Goal: Obtain resource: Download file/media

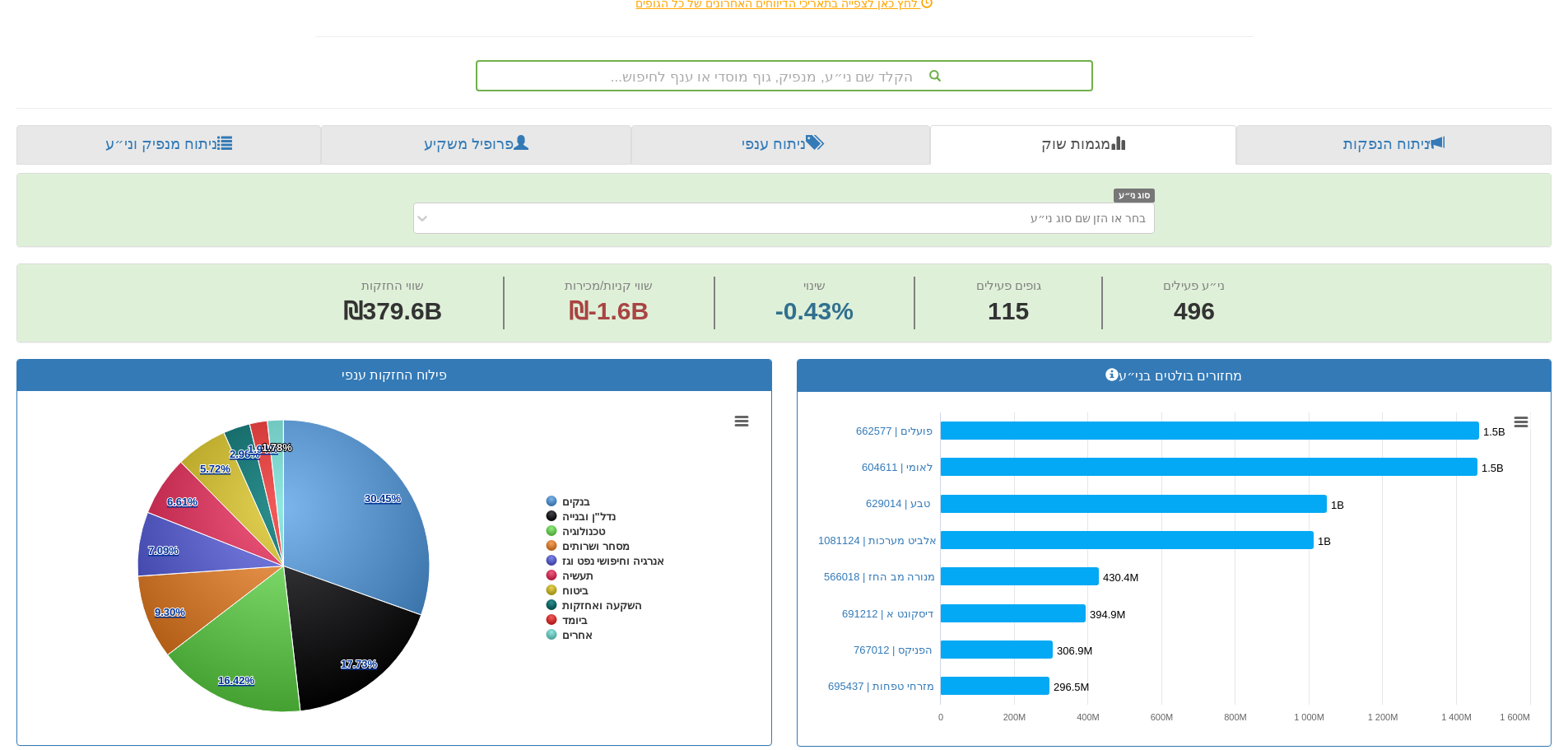
scroll to position [247, 0]
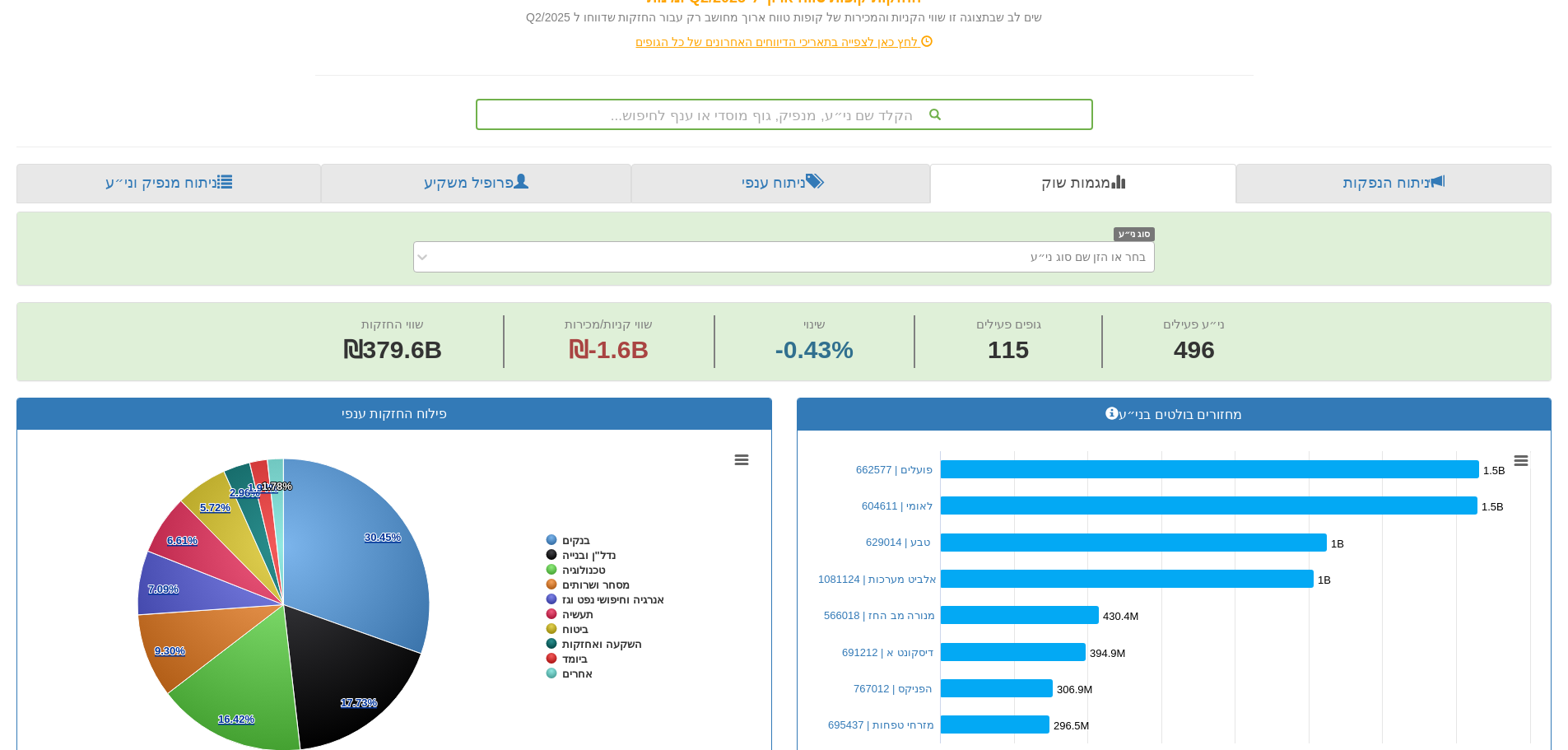
click at [640, 254] on div "בחר או הזן שם סוג ני״ע" at bounding box center [797, 257] width 715 height 27
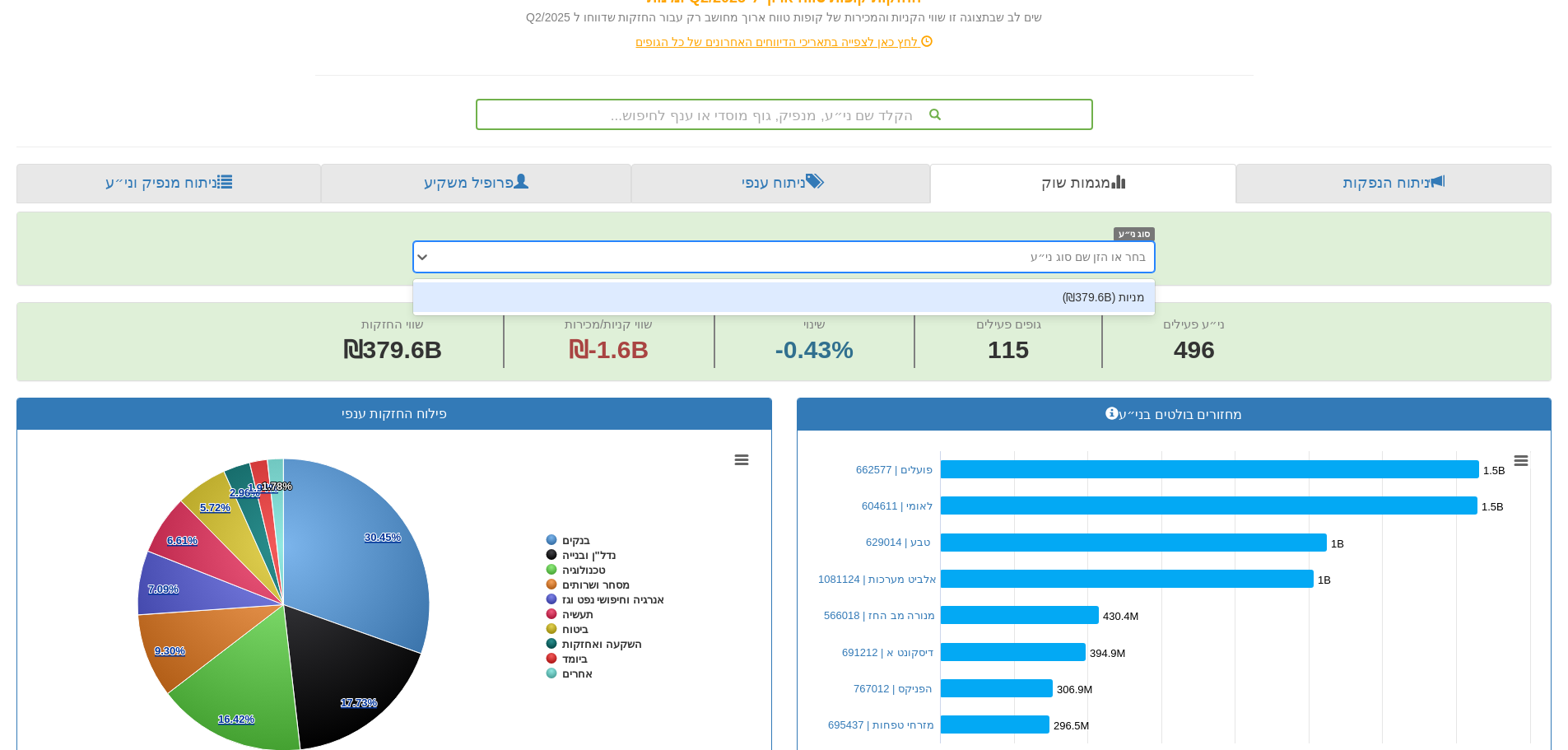
type input "ע"
click at [841, 100] on div "הקלד שם ני״ע, מנפיק, גוף מוסדי או ענף לחיפוש..." at bounding box center [784, 114] width 614 height 28
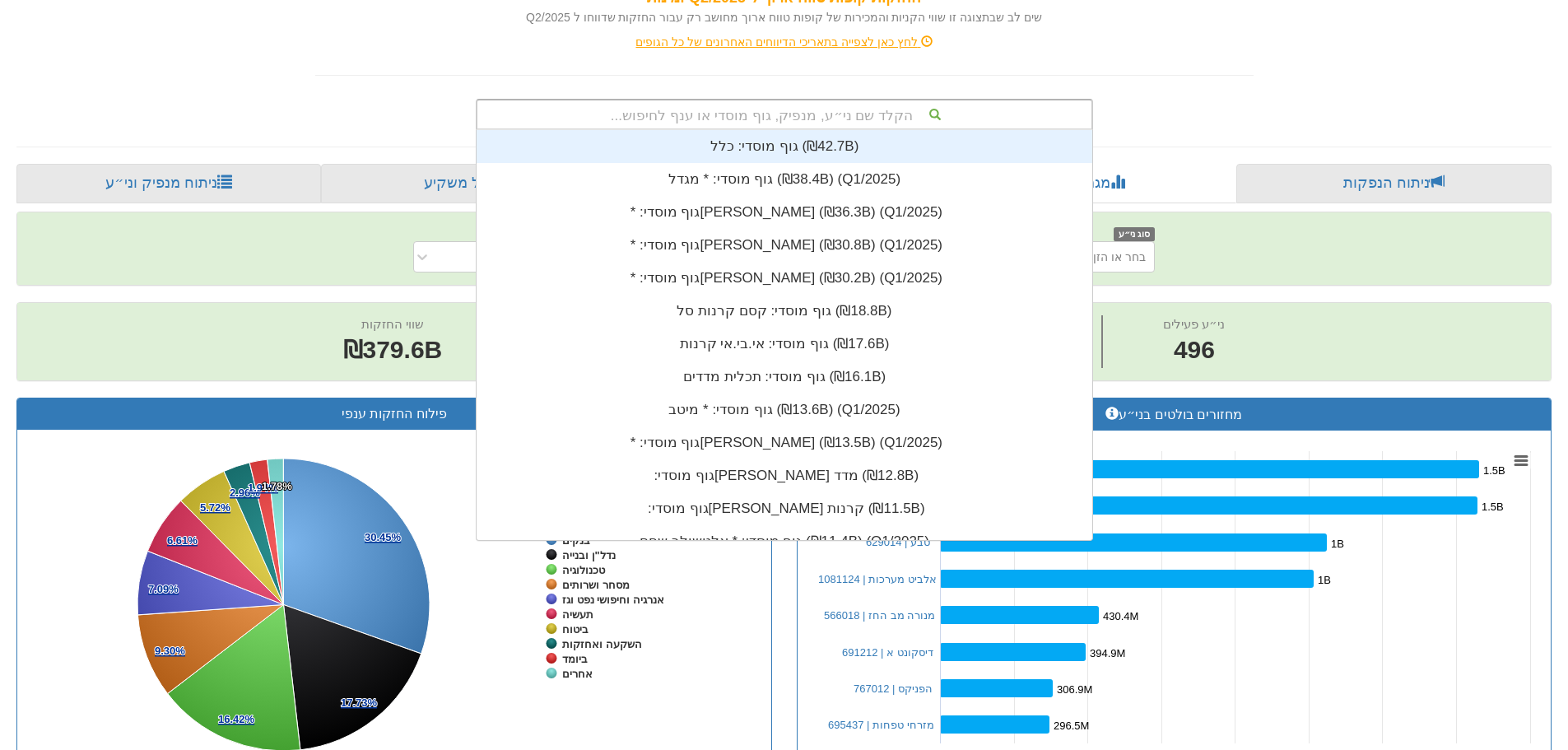
scroll to position [409, 0]
click at [829, 115] on div "הקלד שם ני״ע, מנפיק, גוף מוסדי או ענף לחיפוש..." at bounding box center [784, 114] width 614 height 28
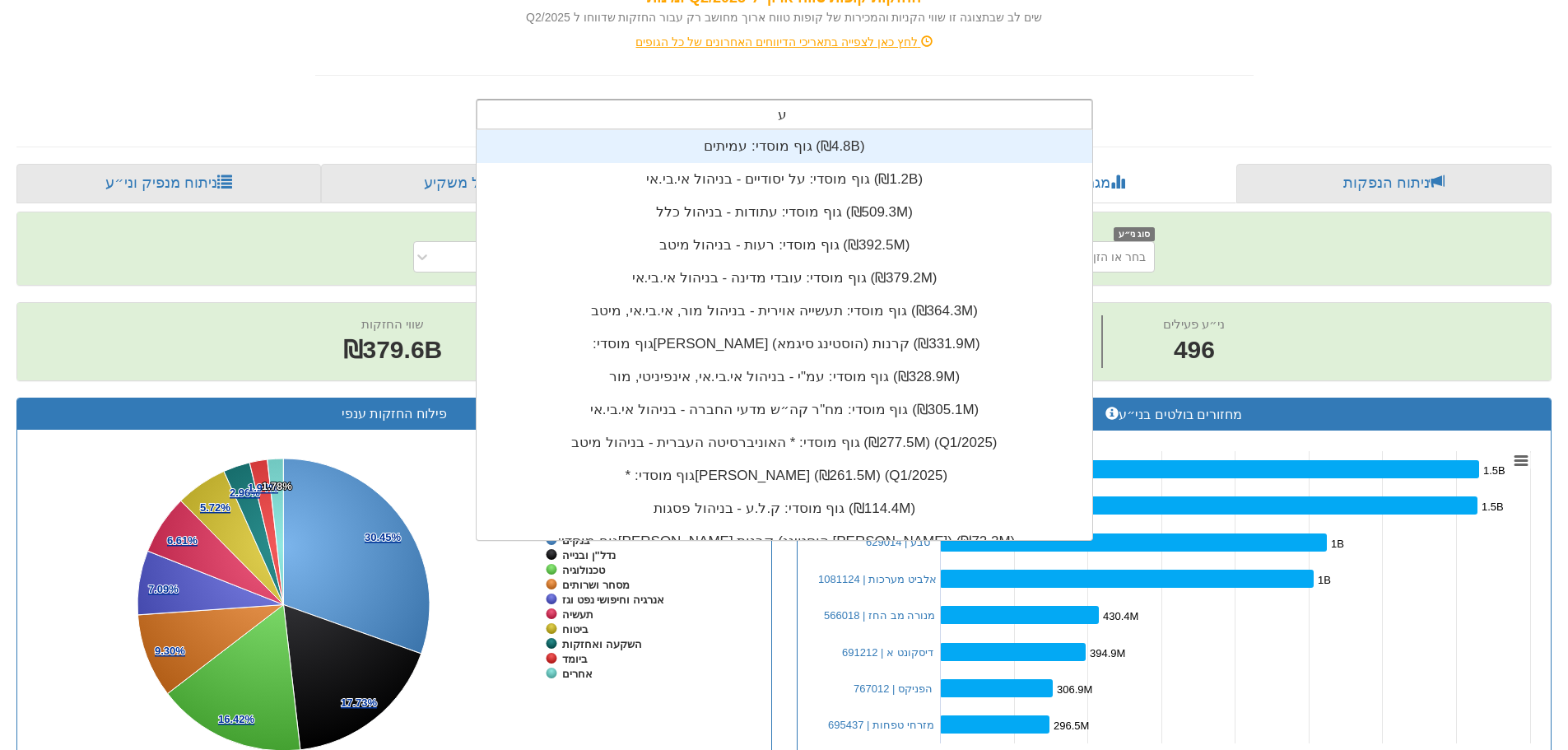
type input "עז"
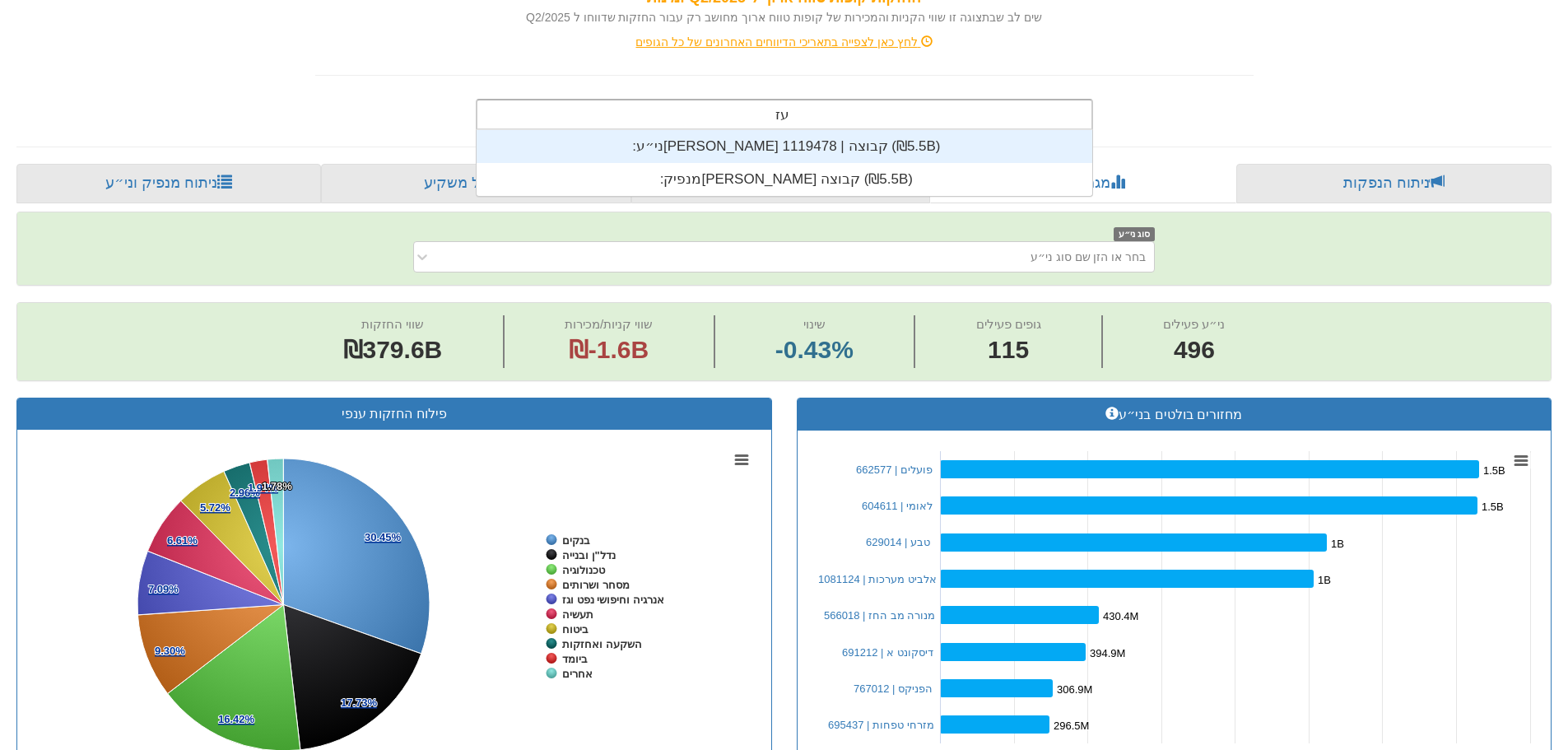
click at [758, 147] on div "ני״ע: ‏[PERSON_NAME] קבוצה | 1119478 ‎(₪5.5B)‎" at bounding box center [784, 147] width 615 height 33
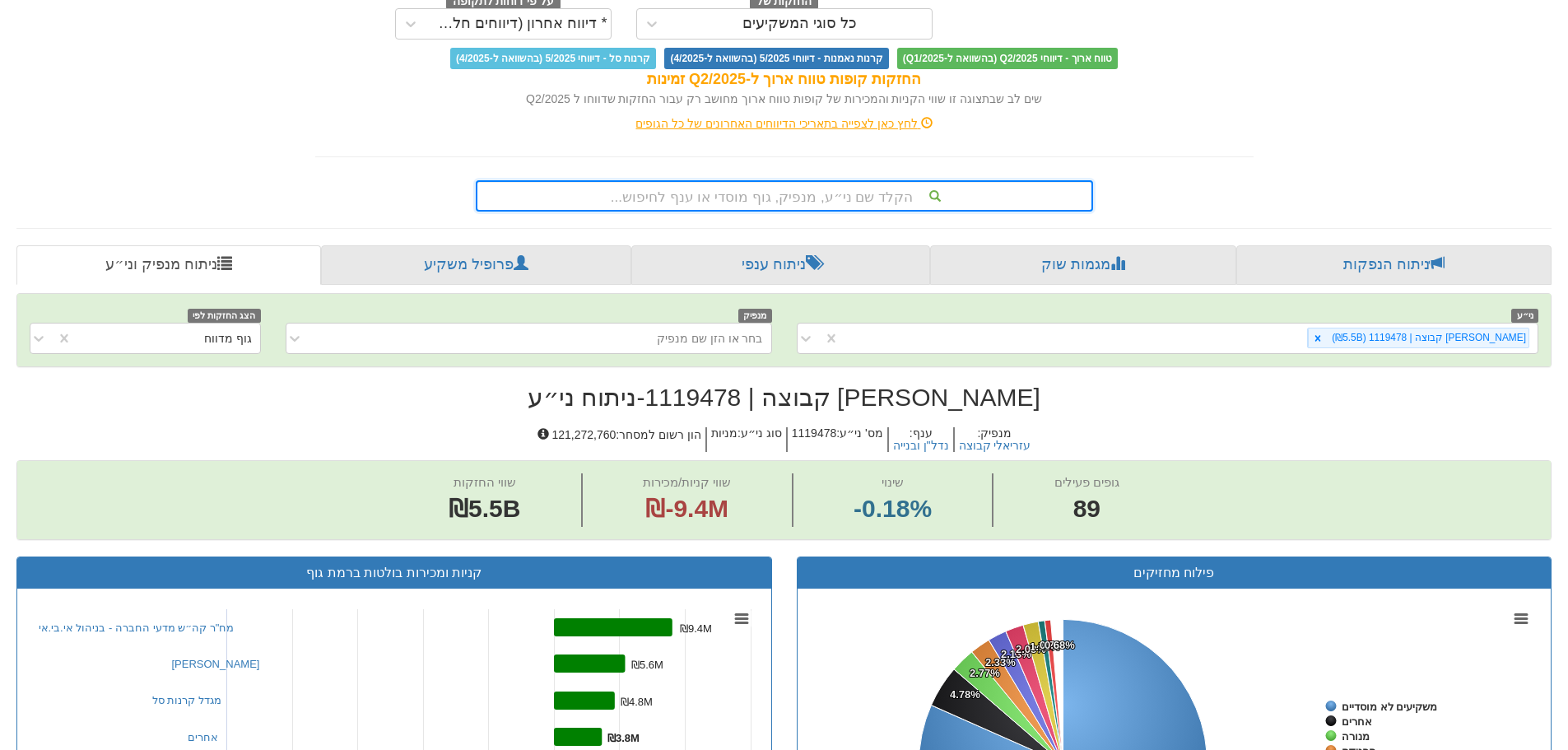
scroll to position [247, 0]
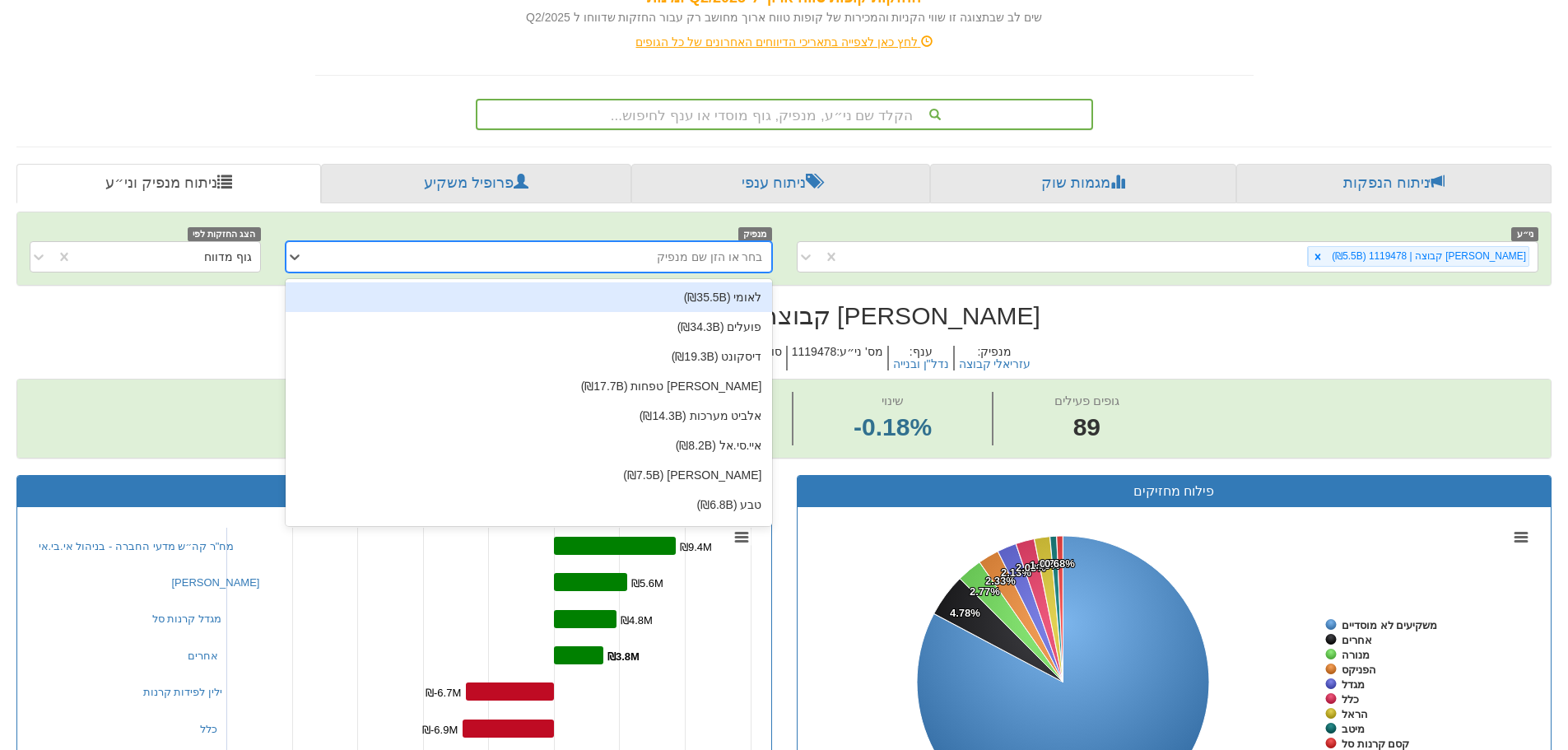
click at [742, 261] on div "בחר או הזן שם מנפיק" at bounding box center [709, 256] width 106 height 16
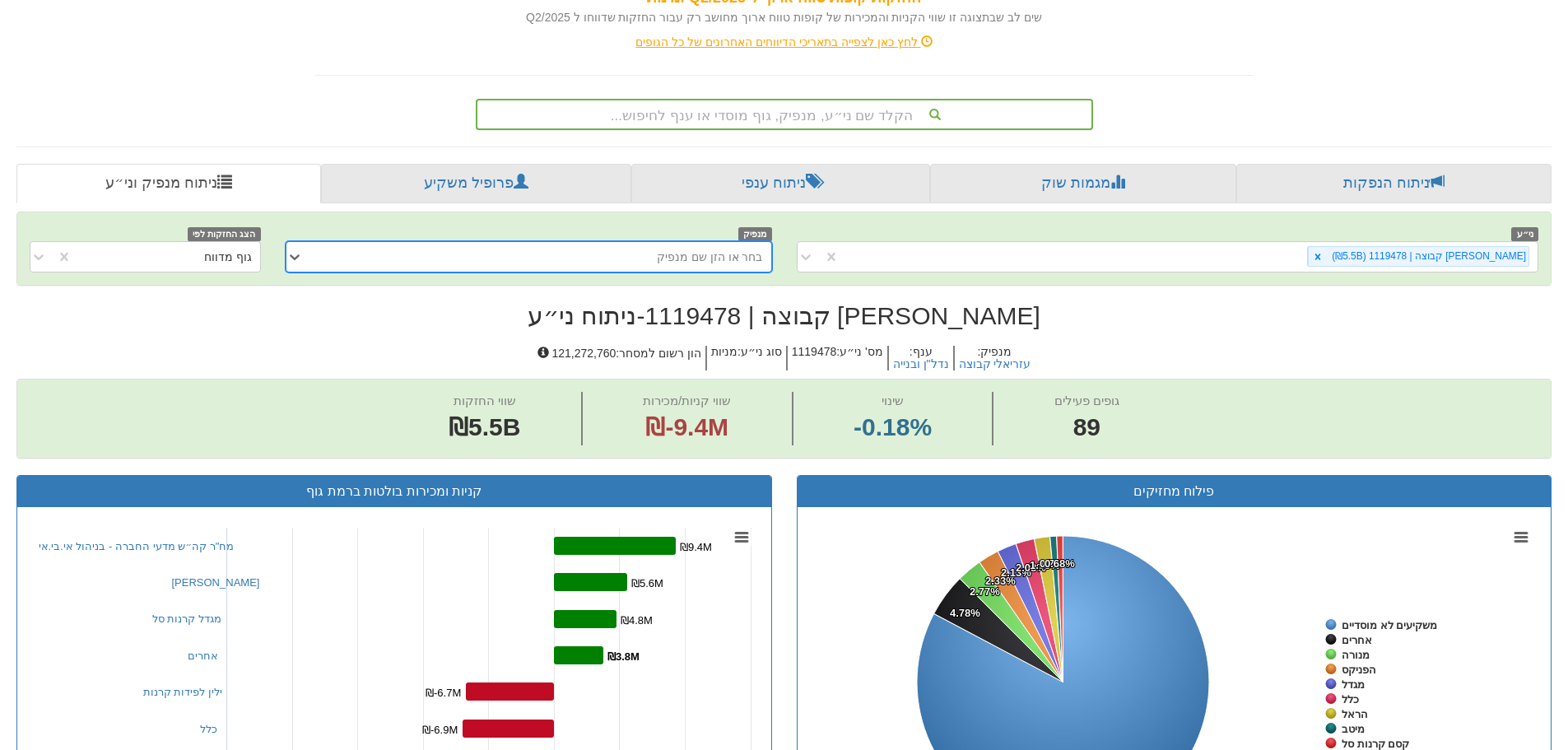
click at [742, 261] on div "בחר או הזן שם מנפיק" at bounding box center [709, 256] width 106 height 16
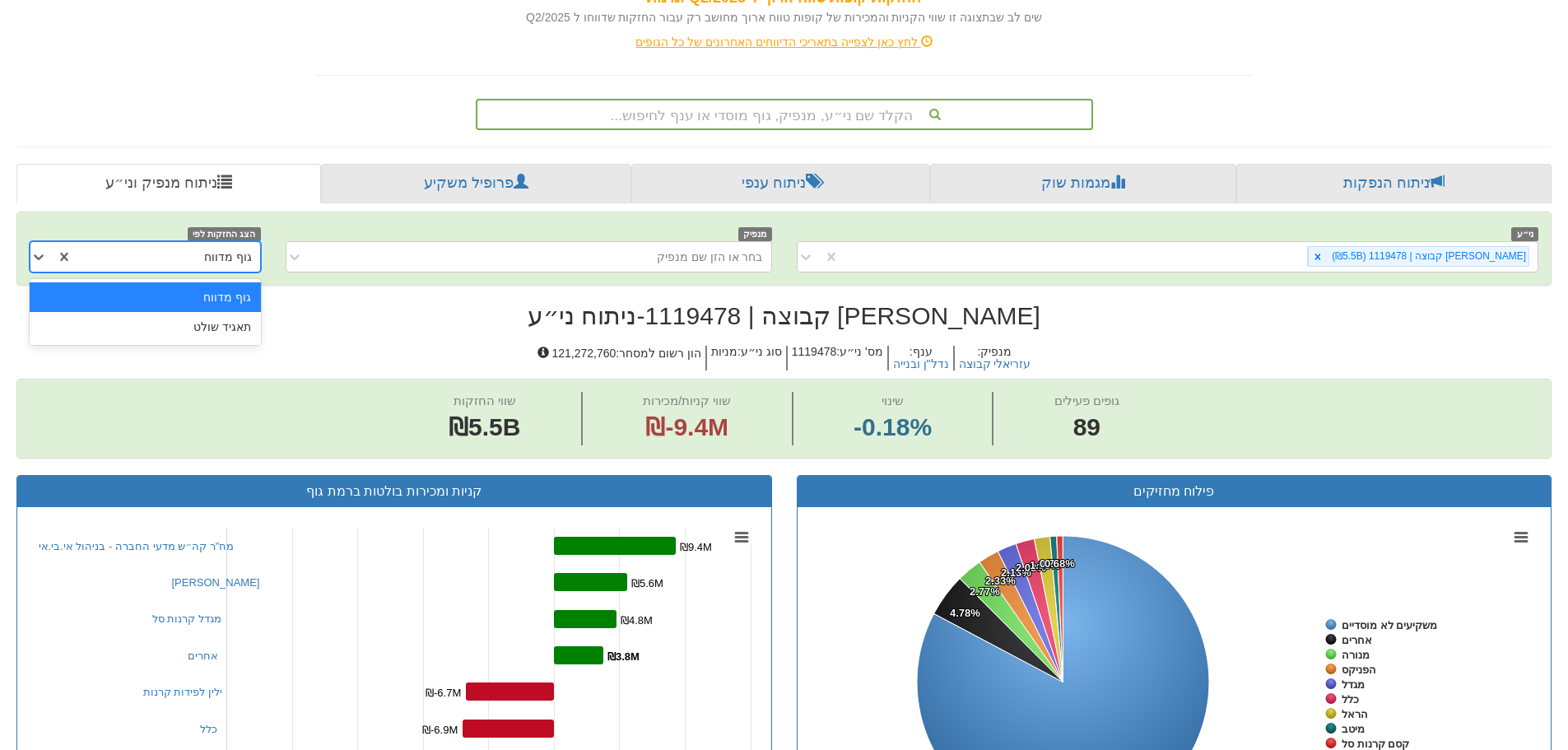
click at [181, 244] on div "גוף מדווח" at bounding box center [166, 257] width 187 height 27
click at [204, 323] on div "תאגיד שולט" at bounding box center [144, 327] width 230 height 29
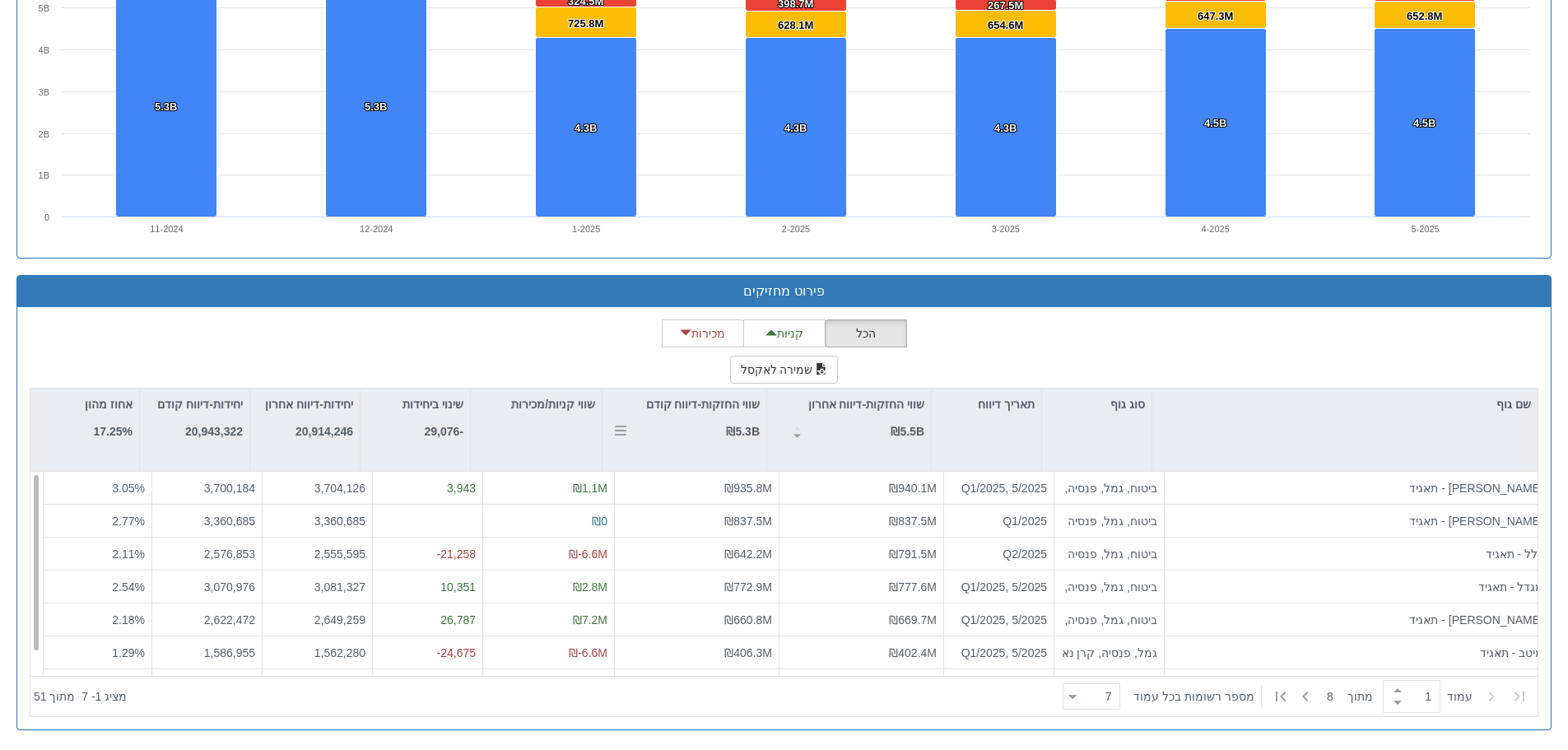
scroll to position [1172, 0]
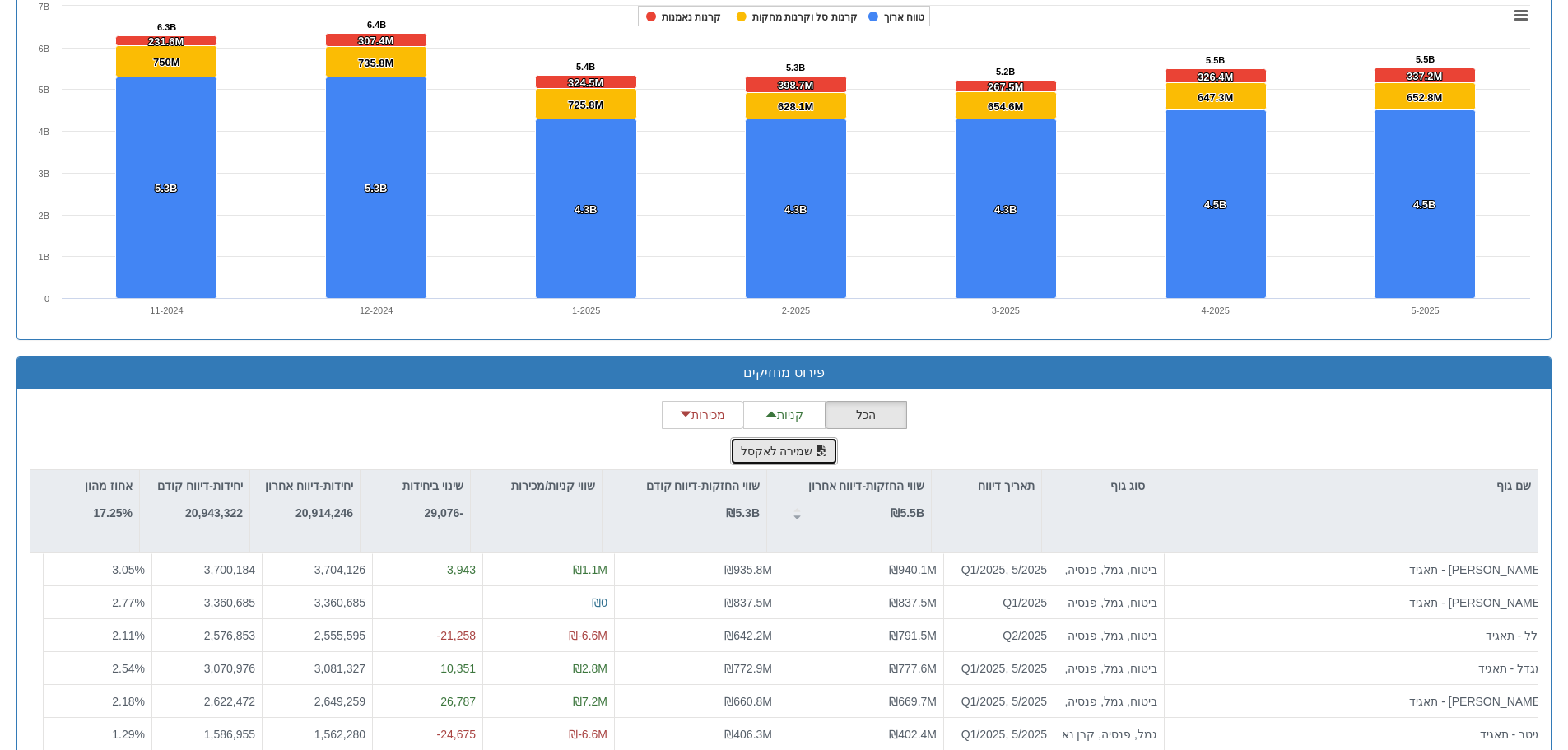
click at [785, 454] on button "שמירה לאקסל" at bounding box center [784, 451] width 109 height 28
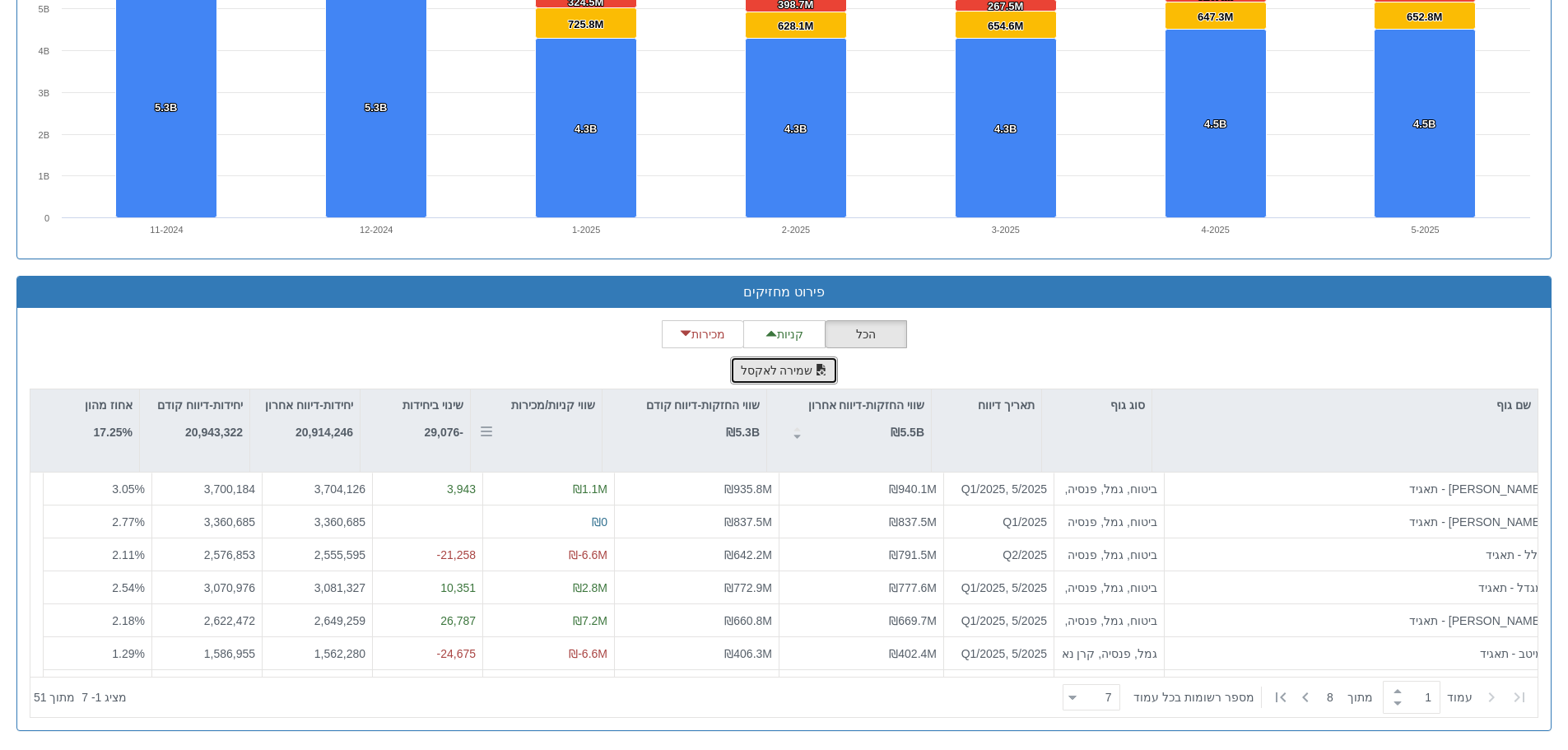
scroll to position [1255, 0]
